Goal: Information Seeking & Learning: Learn about a topic

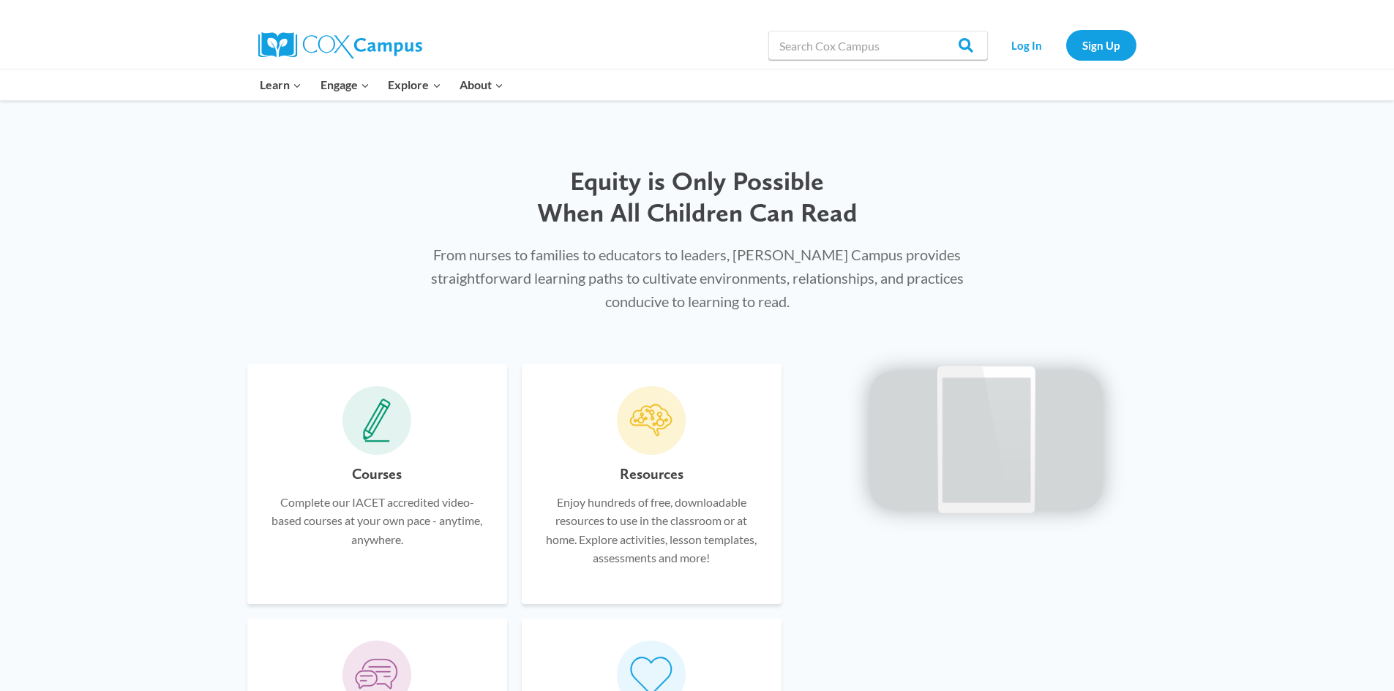
scroll to position [512, 0]
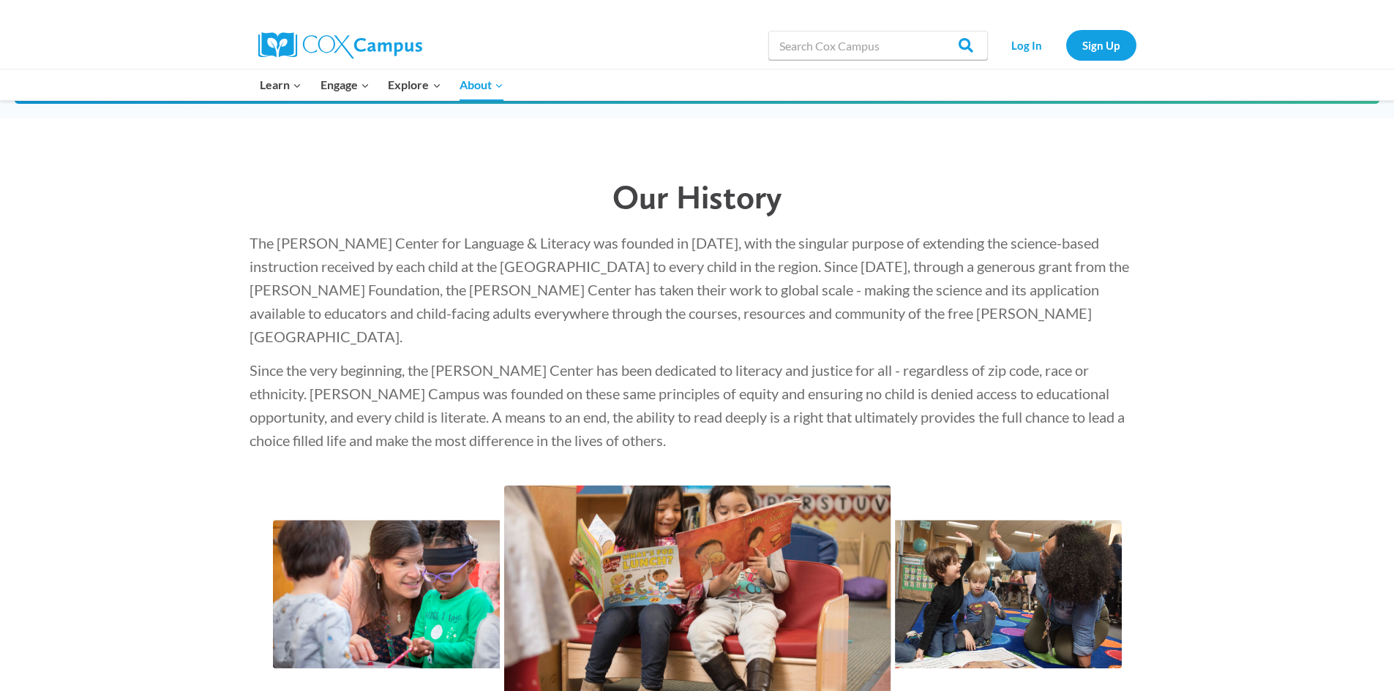
scroll to position [2122, 0]
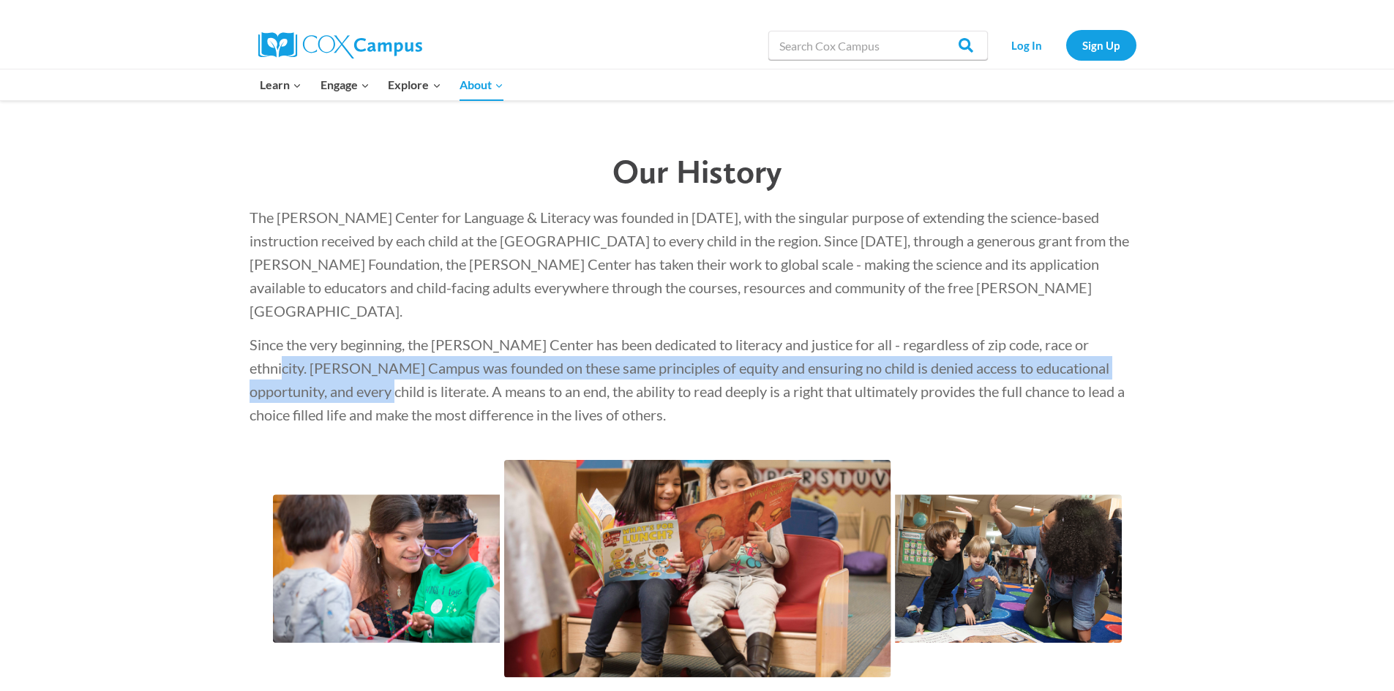
drag, startPoint x: 1091, startPoint y: 283, endPoint x: 290, endPoint y: 320, distance: 801.3
click at [290, 336] on span "Since the very beginning, the [PERSON_NAME] Center has been dedicated to litera…" at bounding box center [687, 380] width 875 height 88
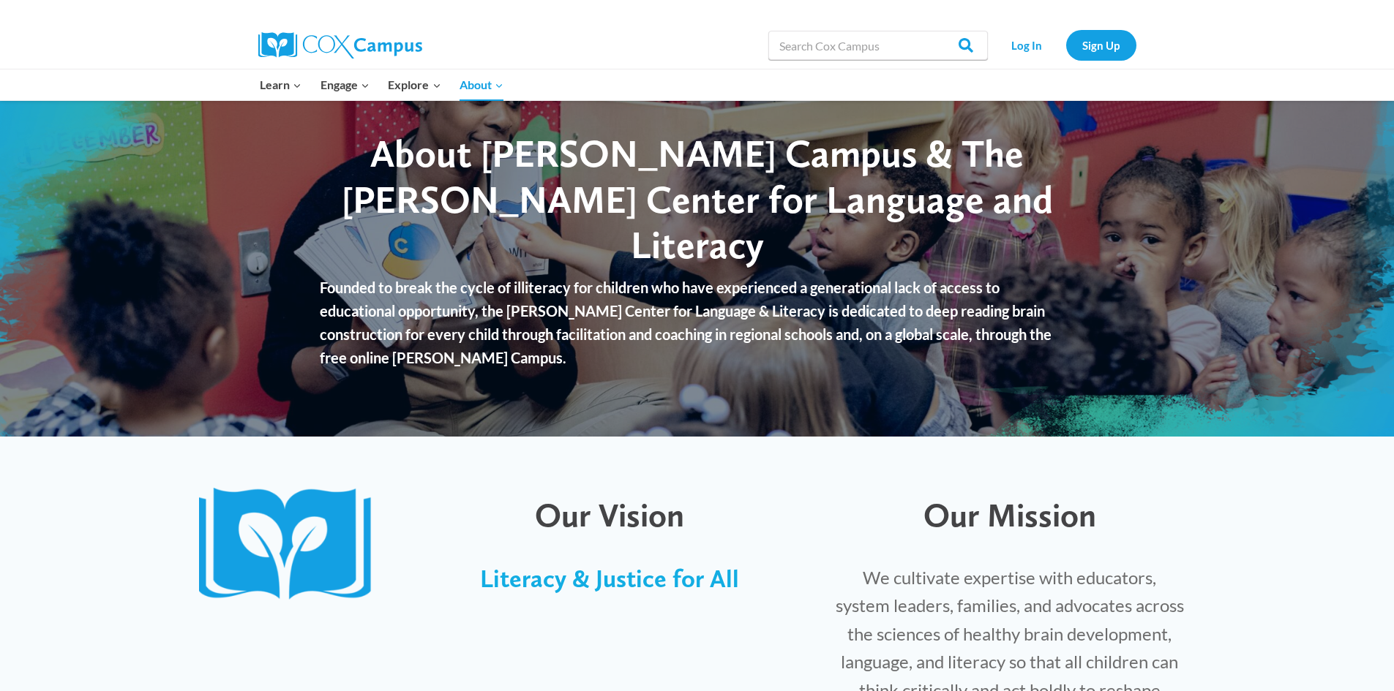
scroll to position [0, 0]
